Goal: Task Accomplishment & Management: Manage account settings

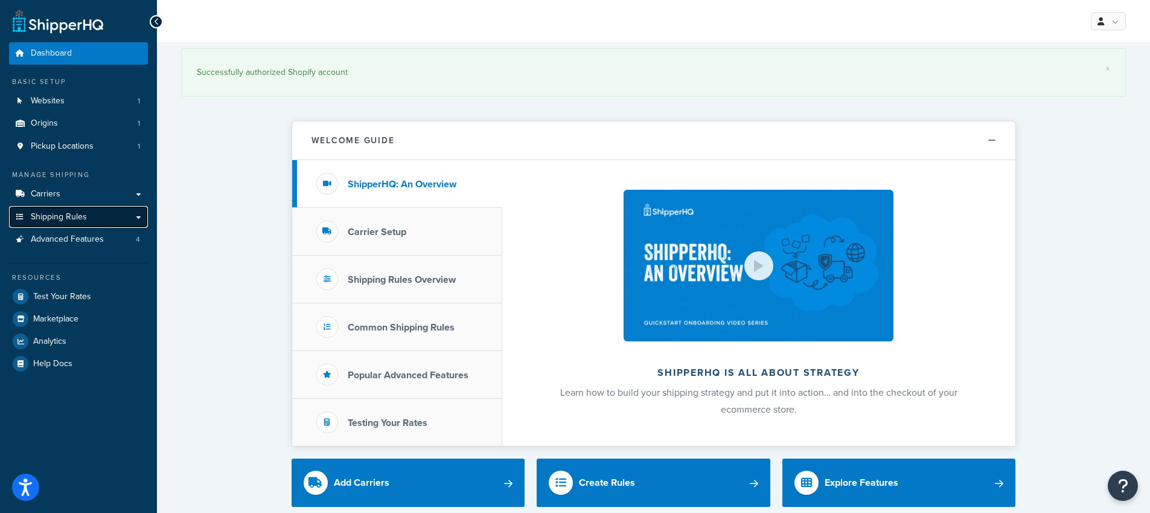
click at [102, 220] on link "Shipping Rules" at bounding box center [78, 217] width 139 height 22
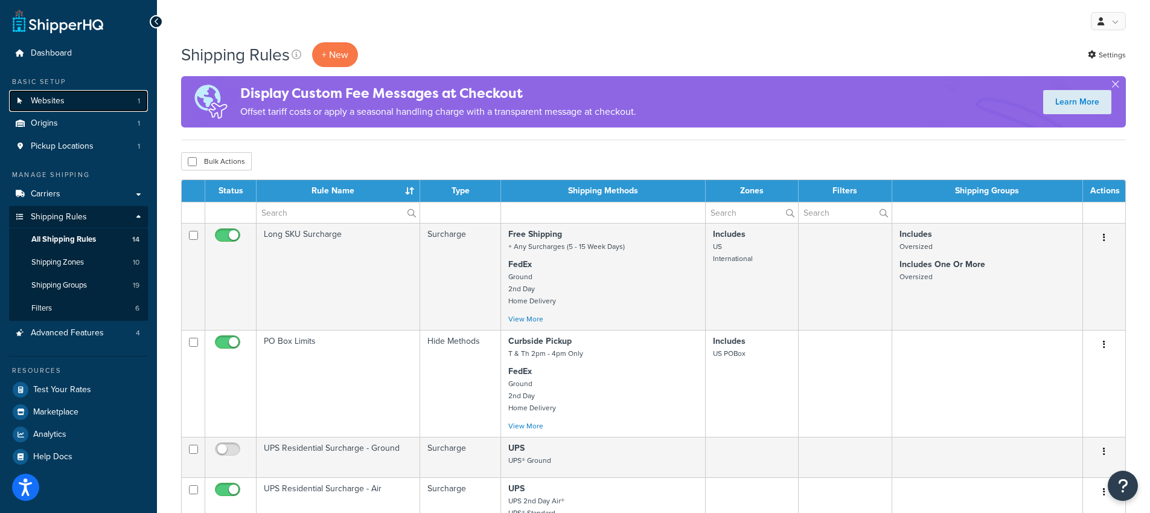
click at [56, 99] on span "Websites" at bounding box center [48, 101] width 34 height 10
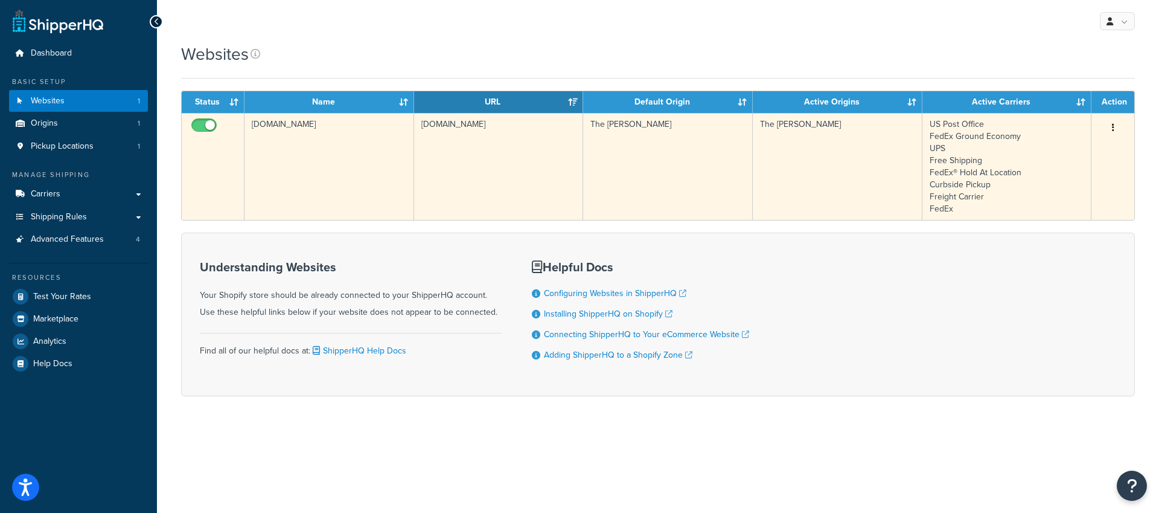
click at [1109, 130] on button "button" at bounding box center [1113, 127] width 17 height 19
click at [1086, 147] on link "Edit" at bounding box center [1063, 151] width 95 height 25
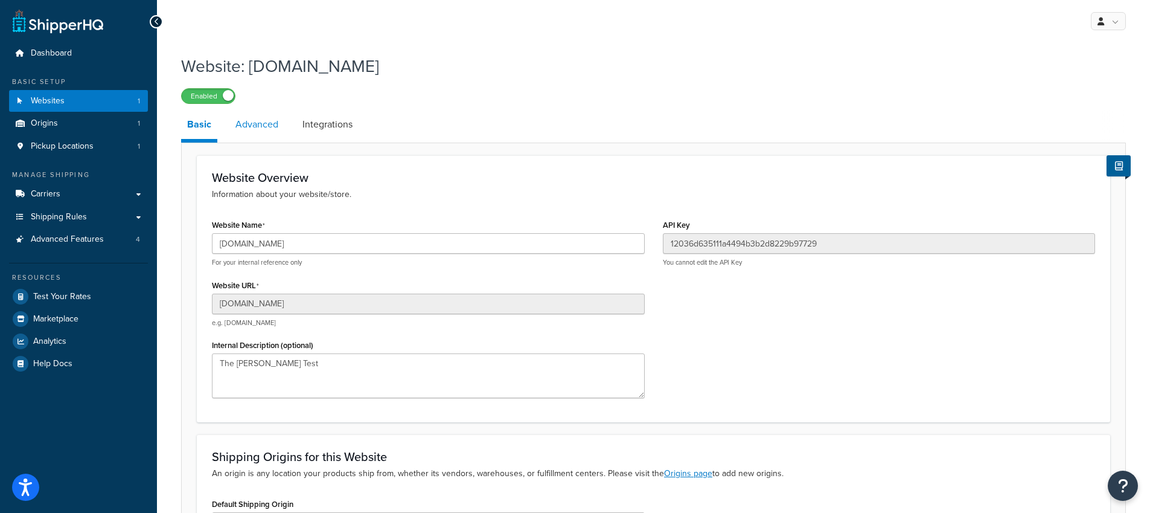
click at [255, 136] on link "Advanced" at bounding box center [256, 124] width 55 height 29
